Goal: Communication & Community: Answer question/provide support

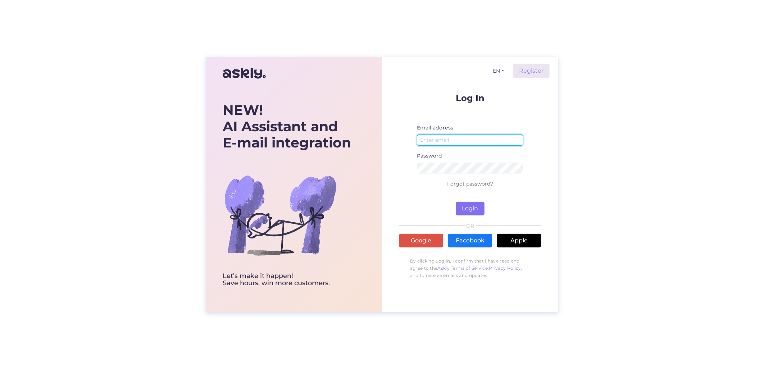
type input "[EMAIL_ADDRESS][DOMAIN_NAME]"
click at [470, 206] on button "Login" at bounding box center [470, 209] width 28 height 14
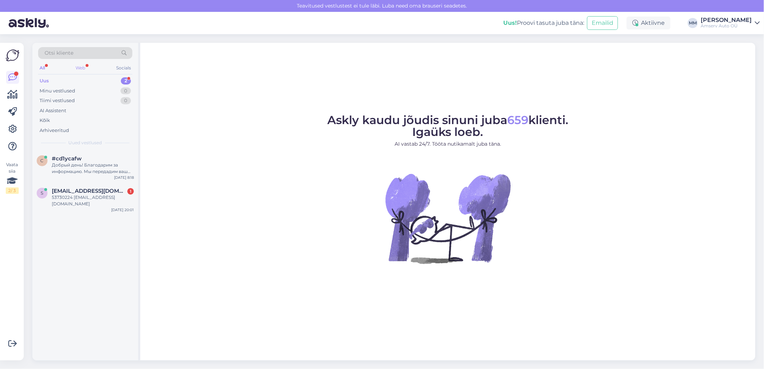
drag, startPoint x: 83, startPoint y: 66, endPoint x: 88, endPoint y: 72, distance: 8.4
click at [83, 66] on div "Web" at bounding box center [80, 67] width 13 height 9
click at [88, 168] on div "Добрый день! Благодарим за информацию. Мы передадим ваш запрос на изменение дат…" at bounding box center [93, 168] width 82 height 13
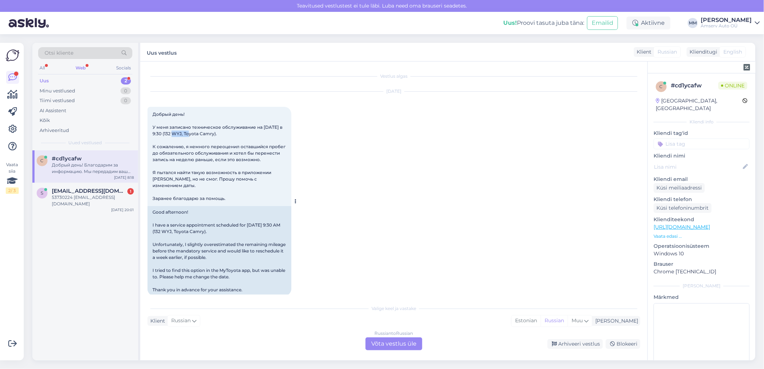
drag, startPoint x: 185, startPoint y: 133, endPoint x: 168, endPoint y: 133, distance: 16.5
click at [168, 133] on span "Добрый день! У меня записано техническое обслуживание на [DATE] в 9:30 (132 WYJ…" at bounding box center [219, 156] width 134 height 90
drag, startPoint x: 168, startPoint y: 133, endPoint x: 175, endPoint y: 132, distance: 6.6
copy span "132 WYJ"
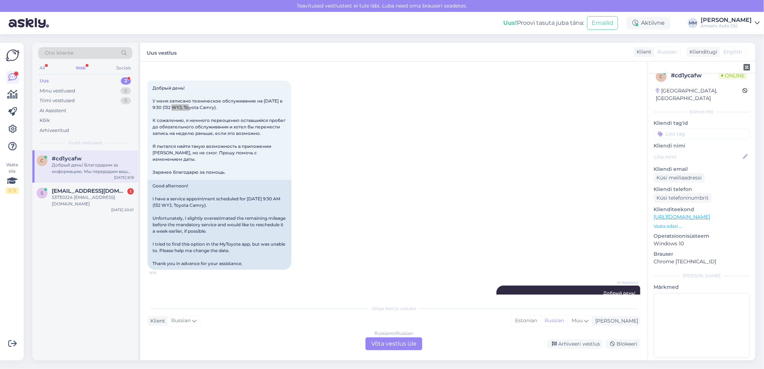
scroll to position [40, 0]
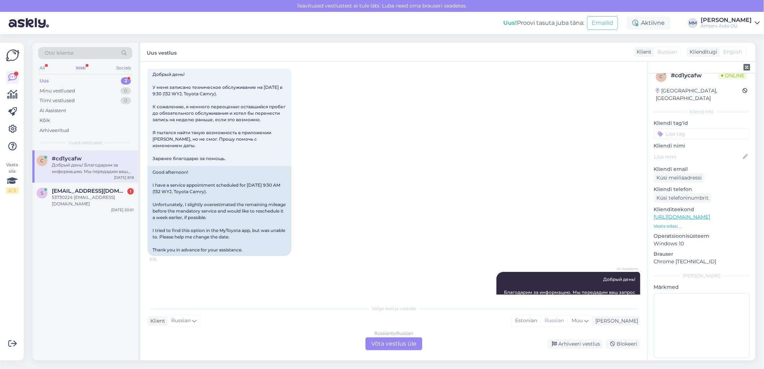
click at [400, 342] on div "Russian to Russian Võta vestlus üle" at bounding box center [393, 343] width 57 height 13
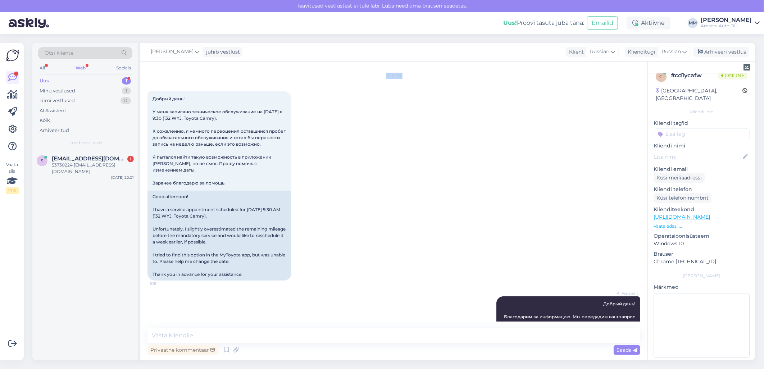
scroll to position [0, 0]
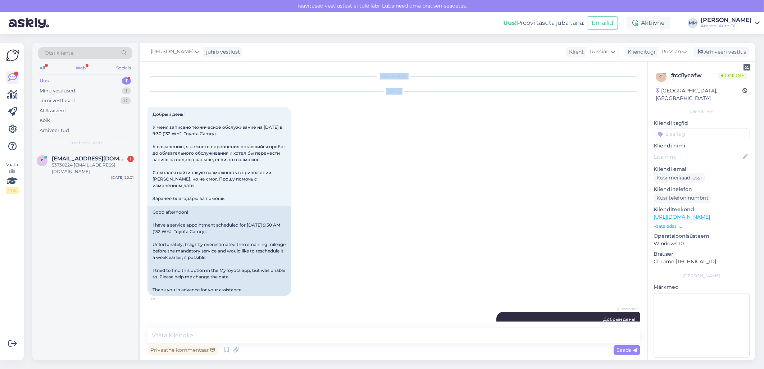
drag, startPoint x: 154, startPoint y: 73, endPoint x: 162, endPoint y: 73, distance: 8.3
click at [162, 73] on div "Vestlus algas [DATE] Добрый день! У меня записано техническое обслуживание на […" at bounding box center [396, 195] width 499 height 253
drag, startPoint x: 162, startPoint y: 73, endPoint x: 153, endPoint y: 115, distance: 42.6
click at [153, 115] on div "Добрый день! У меня записано техническое обслуживание на [DATE] в 9:30 (132 WYJ…" at bounding box center [219, 156] width 144 height 99
copy span "Добрый день!"
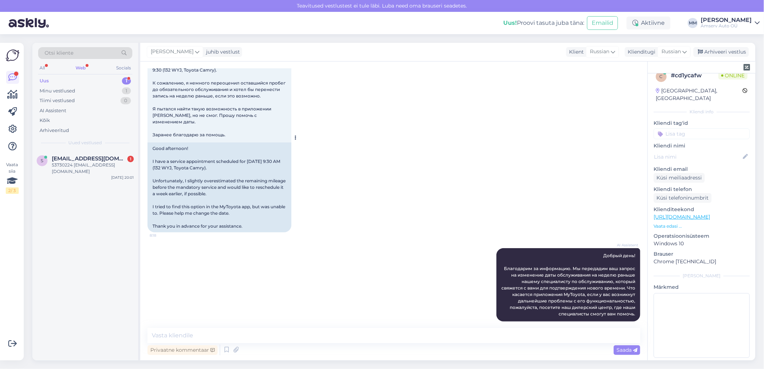
scroll to position [65, 0]
click at [236, 333] on textarea at bounding box center [393, 335] width 493 height 15
paste textarea "Добрый день!"
type textarea "Добрый день!"
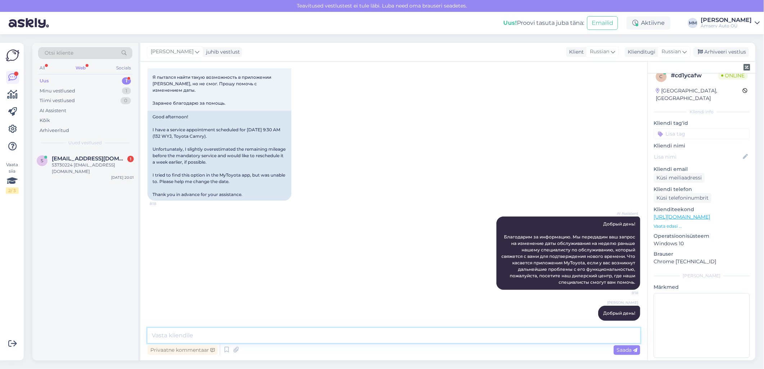
click at [236, 340] on textarea at bounding box center [393, 335] width 493 height 15
paste textarea "Я перенесла на 06.10 в 9:30. Подойдёт Вам?"
type textarea "Я перенесла на 06.10 в 9:30. Подойдёт Вам?"
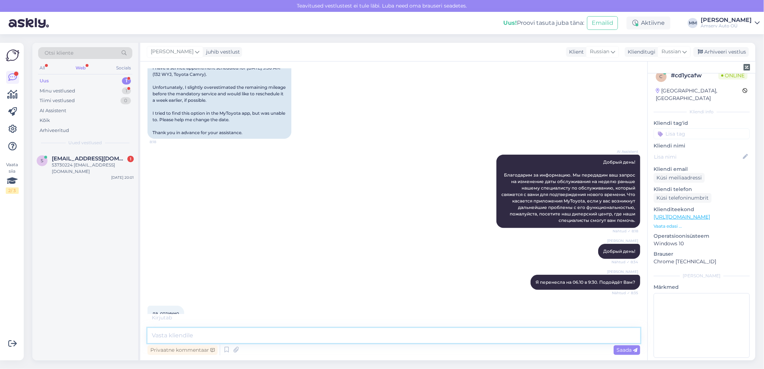
scroll to position [188, 0]
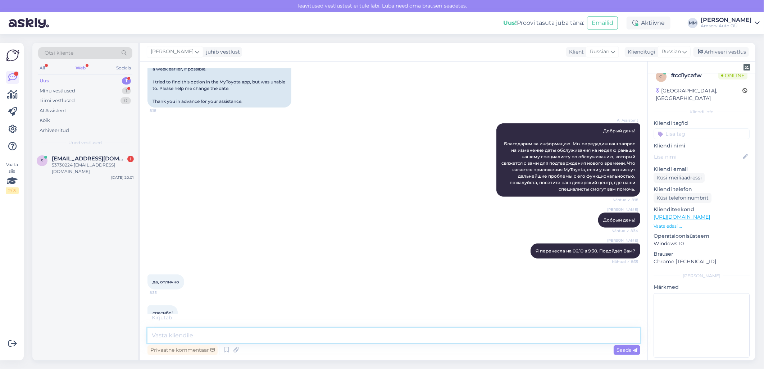
click at [189, 332] on textarea at bounding box center [393, 335] width 493 height 15
paste textarea "Будем ждать Вас"
type textarea "Будем ждать Вас"
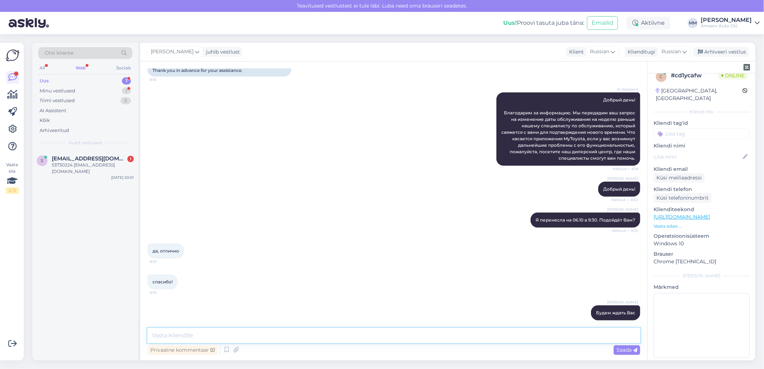
scroll to position [250, 0]
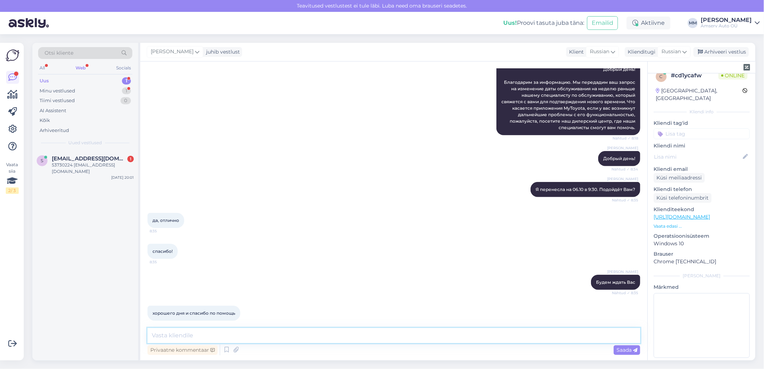
click at [231, 331] on textarea at bounding box center [393, 335] width 493 height 15
paste textarea "Хорошего дня!"
type textarea "Хорошего дня!"
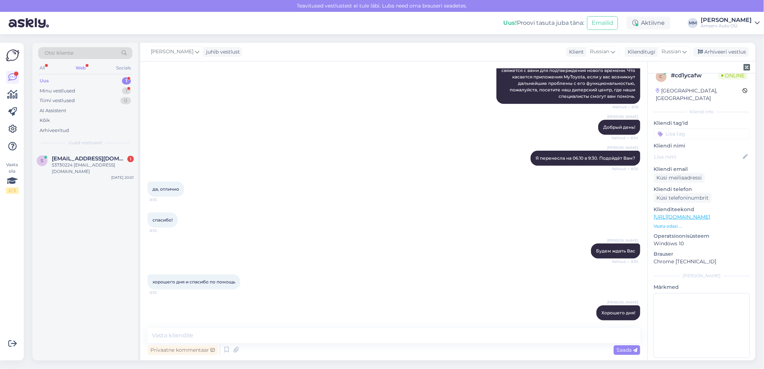
click at [670, 128] on input at bounding box center [702, 133] width 96 height 11
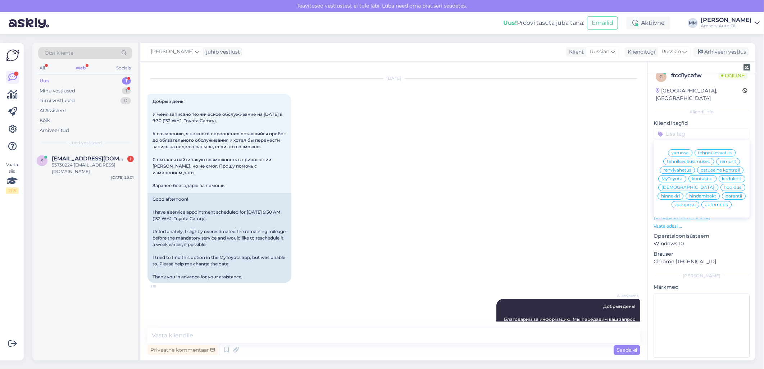
scroll to position [0, 0]
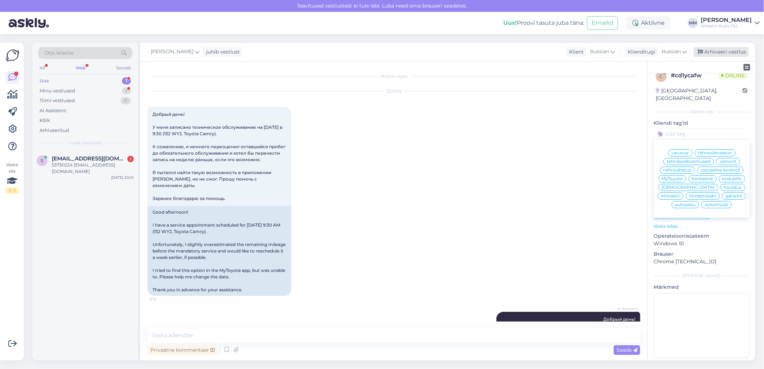
click at [721, 53] on div "Arhiveeri vestlus" at bounding box center [720, 52] width 55 height 10
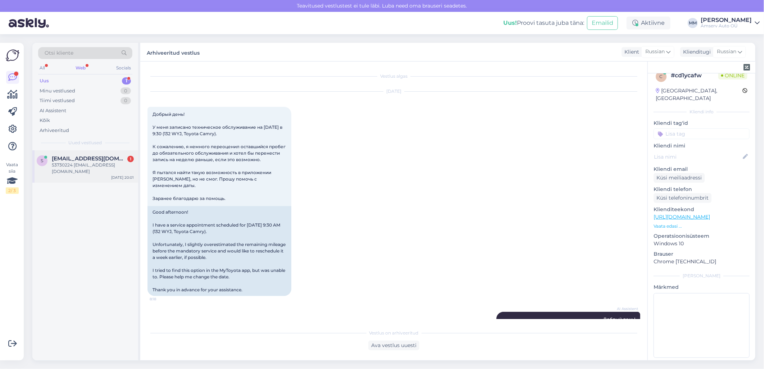
click at [68, 162] on div "53730224 [EMAIL_ADDRESS][DOMAIN_NAME]" at bounding box center [93, 168] width 82 height 13
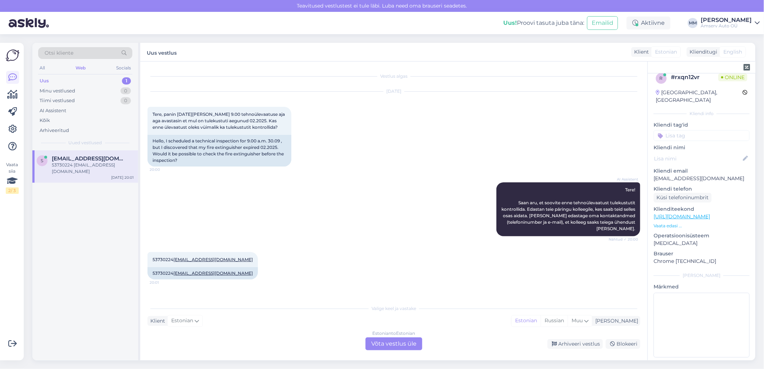
click at [387, 346] on div "Estonian to Estonian Võta vestlus üle" at bounding box center [393, 343] width 57 height 13
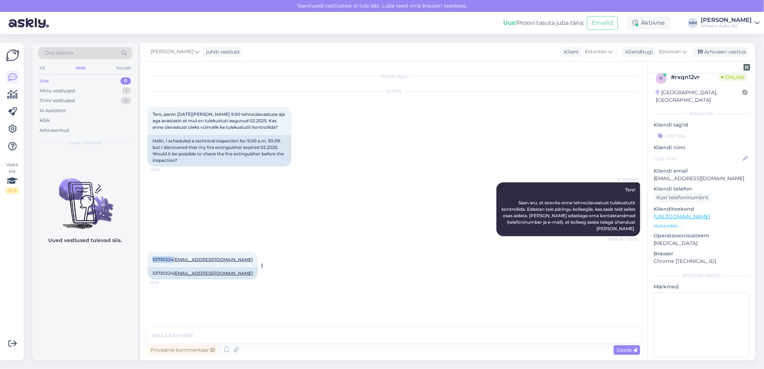
drag, startPoint x: 172, startPoint y: 259, endPoint x: 150, endPoint y: 261, distance: 21.7
click at [150, 261] on div "53730224 [EMAIL_ADDRESS][DOMAIN_NAME] 20:01" at bounding box center [202, 259] width 110 height 15
drag, startPoint x: 150, startPoint y: 261, endPoint x: 155, endPoint y: 259, distance: 4.9
copy span "53730224"
click at [182, 336] on textarea at bounding box center [393, 335] width 493 height 15
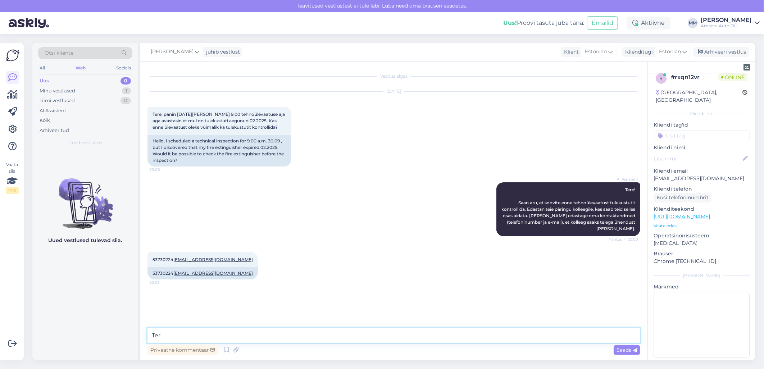
type textarea "Tere"
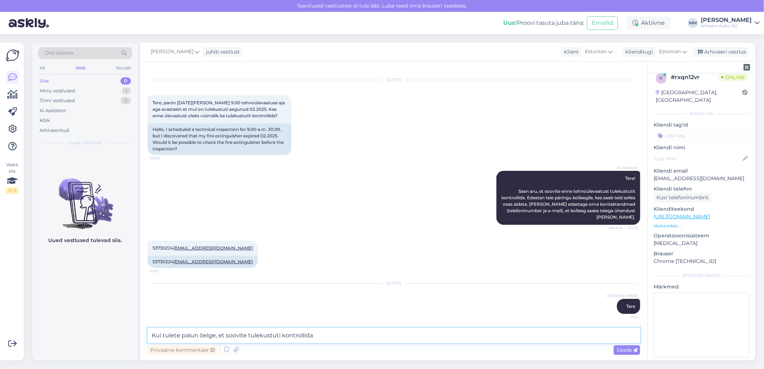
click at [310, 336] on textarea "Kui tulete palun öelge, et soovite tulekustuti kontrollida" at bounding box center [393, 335] width 493 height 15
type textarea "Kui tulete palun öelge, et soovite tulekustuti kontrolli"
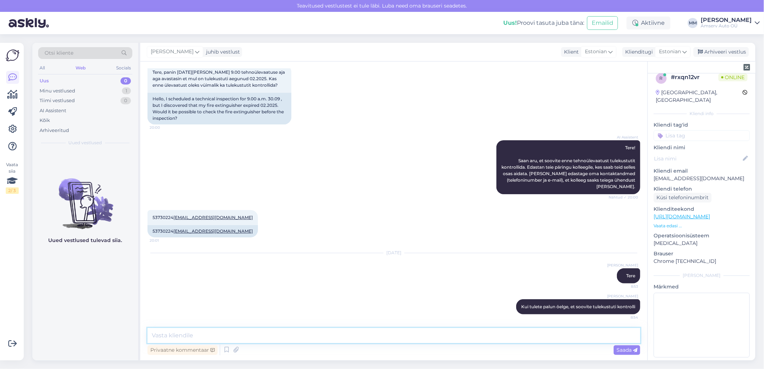
click at [297, 334] on textarea at bounding box center [393, 335] width 493 height 15
paste textarea "Tulekustuti kontroll (taatlemine)"
type textarea "Tulekustuti kontroll (taatlemine) 9 eurot"
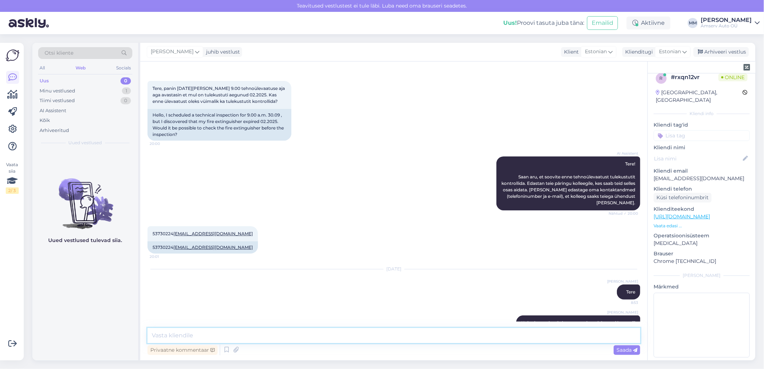
scroll to position [40, 0]
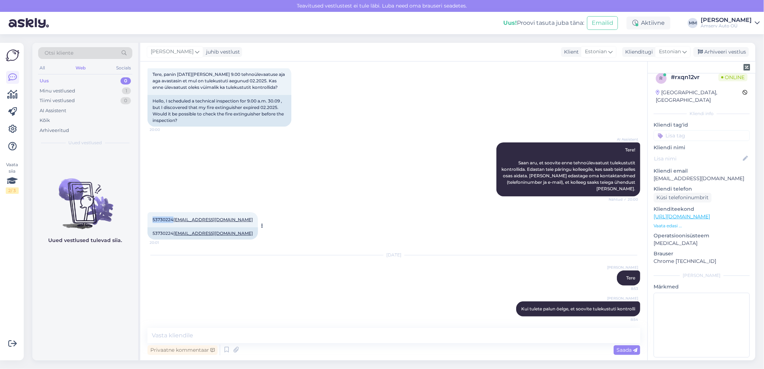
drag, startPoint x: 173, startPoint y: 218, endPoint x: 151, endPoint y: 216, distance: 22.0
click at [151, 216] on div "53730224 [EMAIL_ADDRESS][DOMAIN_NAME] 20:01" at bounding box center [202, 219] width 110 height 15
drag, startPoint x: 151, startPoint y: 216, endPoint x: 156, endPoint y: 218, distance: 5.5
copy span "53730224"
click at [711, 51] on div "Arhiveeri vestlus" at bounding box center [720, 52] width 55 height 10
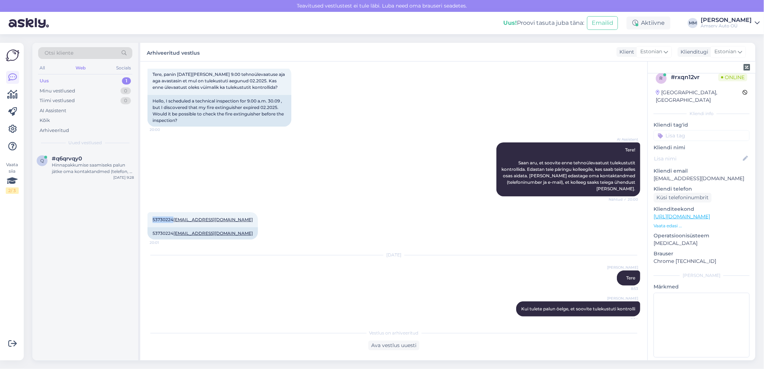
click at [76, 79] on div "Uus 1" at bounding box center [85, 81] width 94 height 10
click at [74, 167] on div "Hinnapakkumise saamiseks palun jätke oma kontaktandmed (telefon, e-mail) ja täp…" at bounding box center [93, 168] width 82 height 13
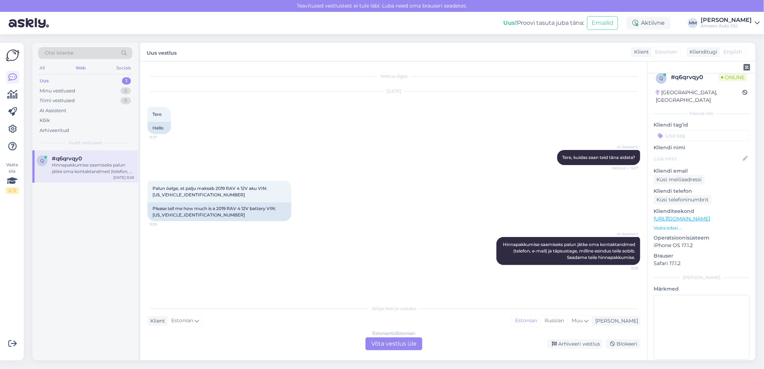
scroll to position [10, 0]
click at [394, 345] on div "Estonian to Estonian Võta vestlus üle" at bounding box center [393, 343] width 57 height 13
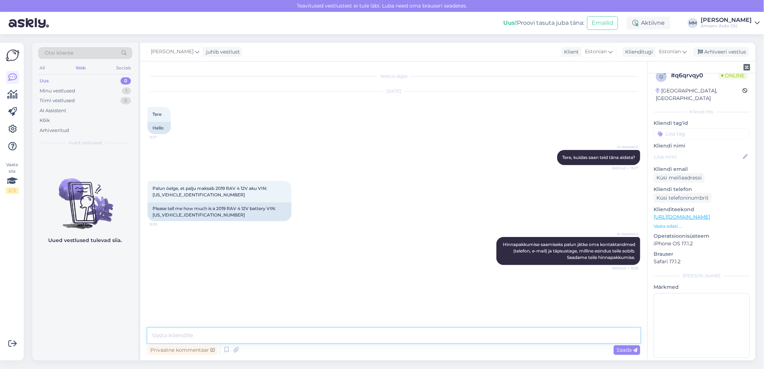
click at [305, 338] on textarea at bounding box center [393, 335] width 493 height 15
click at [289, 338] on textarea at bounding box center [393, 335] width 493 height 15
type textarea "Tänan!"
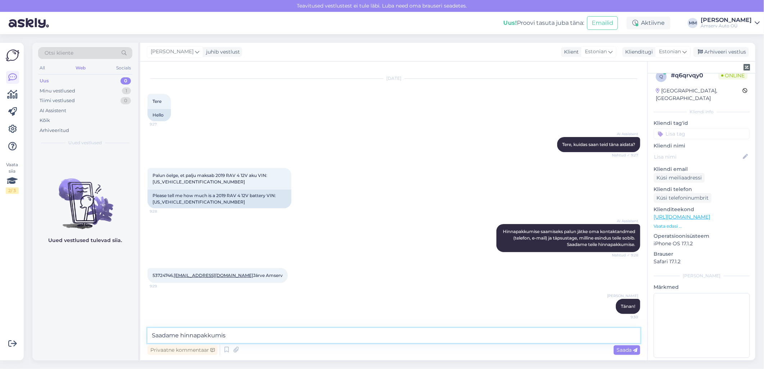
type textarea "Saadame hinnapakkumise"
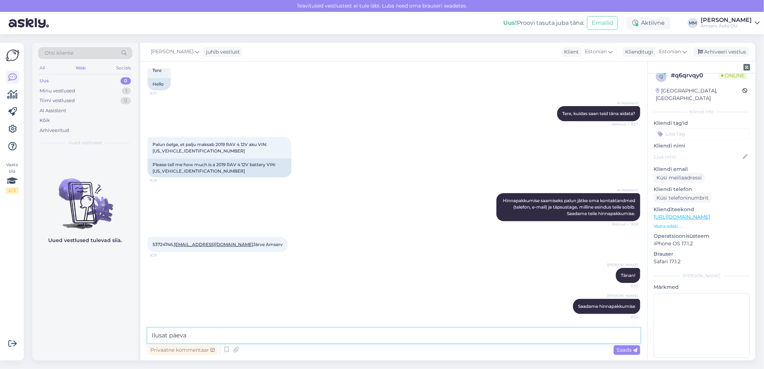
type textarea "Ilusat päeva!"
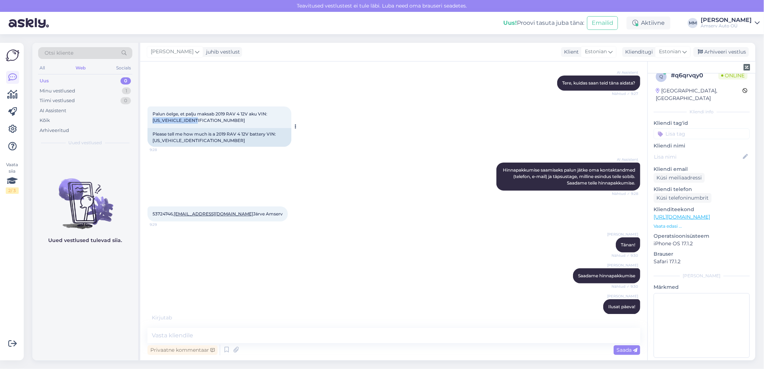
drag, startPoint x: 201, startPoint y: 119, endPoint x: 150, endPoint y: 121, distance: 50.4
click at [150, 121] on div "Palun öelge, et palju maksab 2019 RAV 4 12V aku VIN: [US_VEHICLE_IDENTIFICATION…" at bounding box center [219, 117] width 144 height 22
drag, startPoint x: 150, startPoint y: 121, endPoint x: 155, endPoint y: 120, distance: 4.7
copy span "[US_VEHICLE_IDENTIFICATION_NUMBER]"
drag, startPoint x: 292, startPoint y: 279, endPoint x: 287, endPoint y: 267, distance: 13.2
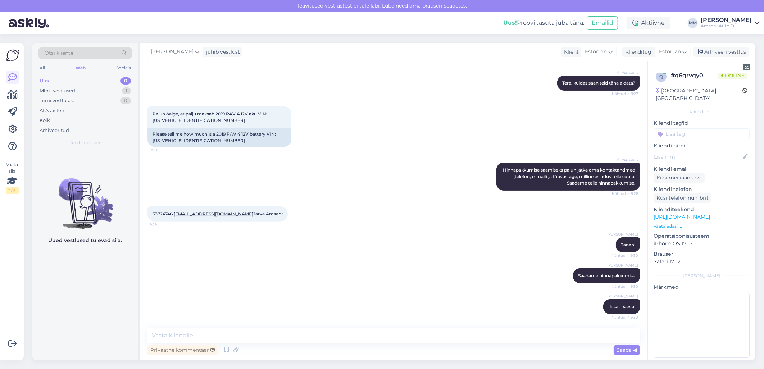
click at [292, 279] on div "[PERSON_NAME] hinnapakkumise Nähtud ✓ 9:30" at bounding box center [393, 275] width 493 height 31
drag, startPoint x: 152, startPoint y: 112, endPoint x: 204, endPoint y: 119, distance: 51.5
click at [204, 119] on div "Palun öelge, et palju maksab 2019 RAV 4 12V aku VIN: [US_VEHICLE_IDENTIFICATION…" at bounding box center [219, 117] width 144 height 22
drag, startPoint x: 204, startPoint y: 119, endPoint x: 196, endPoint y: 118, distance: 7.3
copy span "Palun öelge, et palju maksab 2019 RAV 4 12V aku VIN: [US_VEHICLE_IDENTIFICATION…"
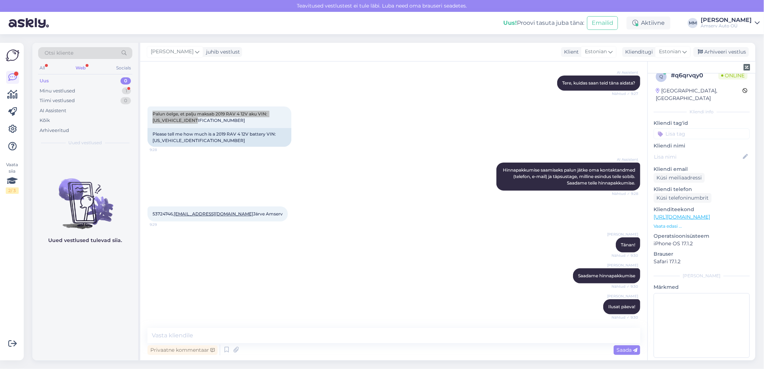
scroll to position [106, 0]
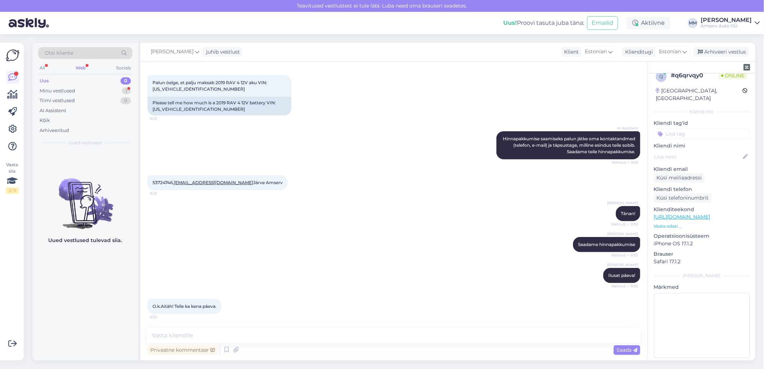
drag, startPoint x: 109, startPoint y: 308, endPoint x: 114, endPoint y: 272, distance: 36.0
click at [109, 308] on div "Uued vestlused tulevad siia." at bounding box center [85, 255] width 106 height 210
click at [74, 90] on div "Minu vestlused" at bounding box center [58, 90] width 36 height 7
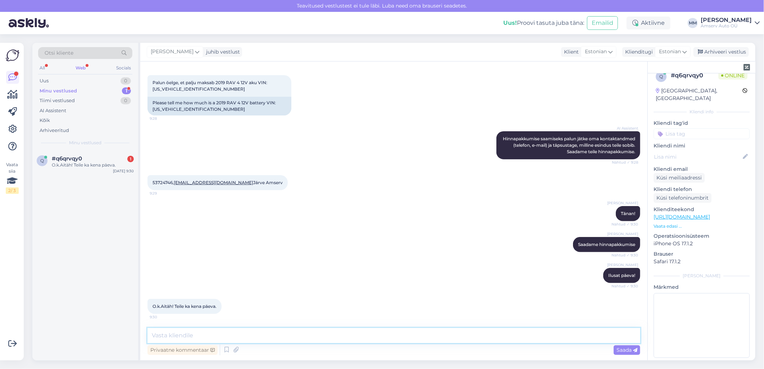
click at [199, 335] on textarea at bounding box center [393, 335] width 493 height 15
type textarea "Tänan!"
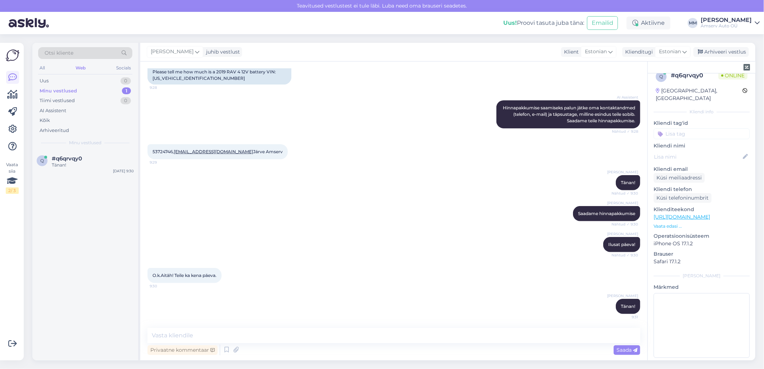
click at [318, 116] on div "AI Assistent [PERSON_NAME] saamiseks palun jätke oma kontaktandmed (telefon, e-…" at bounding box center [393, 114] width 493 height 44
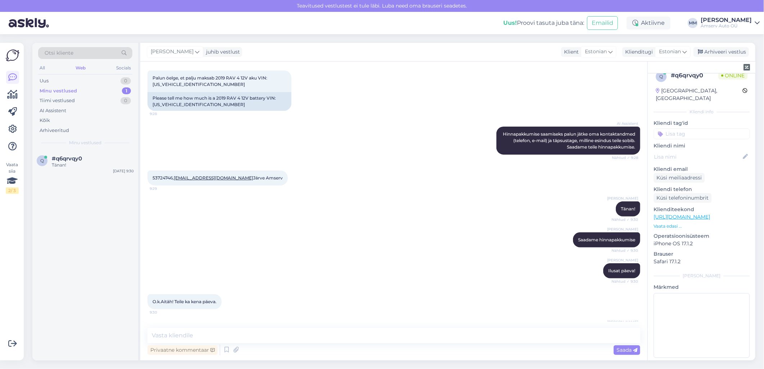
scroll to position [96, 0]
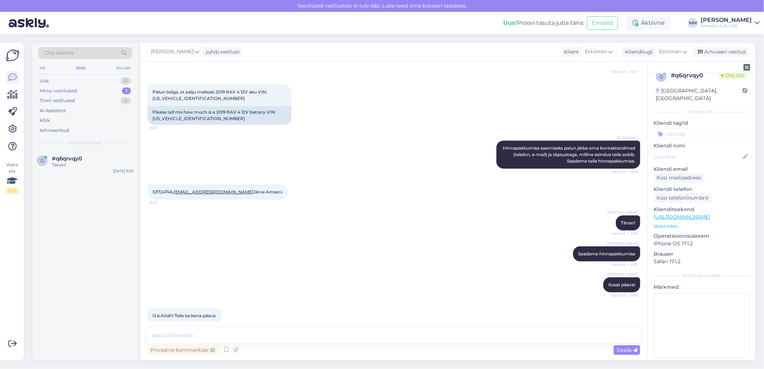
click at [76, 91] on div "Minu vestlused 1" at bounding box center [85, 91] width 94 height 10
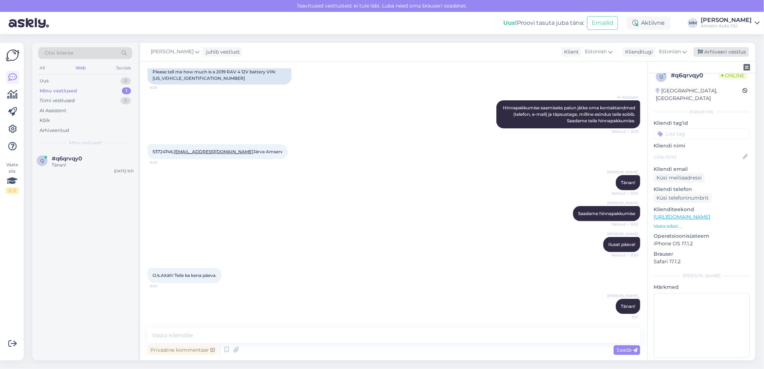
click at [724, 51] on div "Arhiveeri vestlus" at bounding box center [720, 52] width 55 height 10
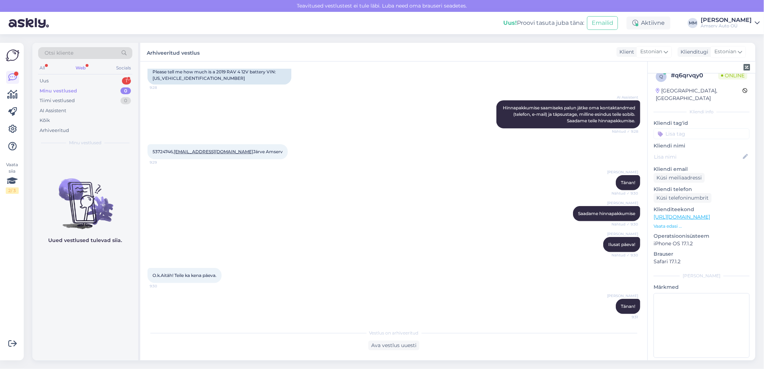
click at [79, 69] on div "Web" at bounding box center [80, 67] width 13 height 9
click at [81, 79] on div "Uus 1" at bounding box center [85, 81] width 94 height 10
click at [85, 100] on div "Tiimi vestlused 1" at bounding box center [85, 101] width 94 height 10
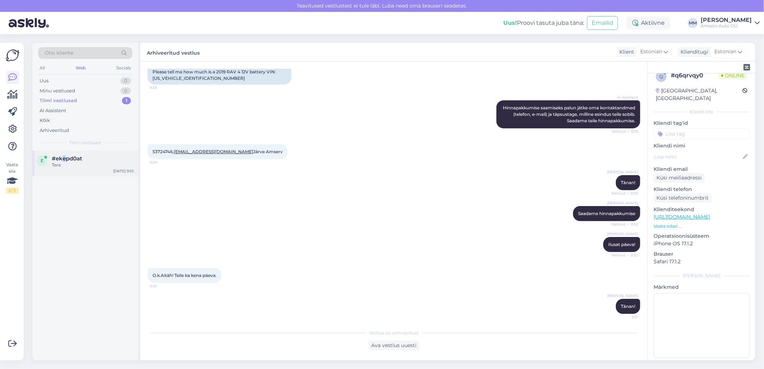
click at [63, 156] on span "#ekepd0at" at bounding box center [67, 158] width 30 height 6
